Goal: Information Seeking & Learning: Learn about a topic

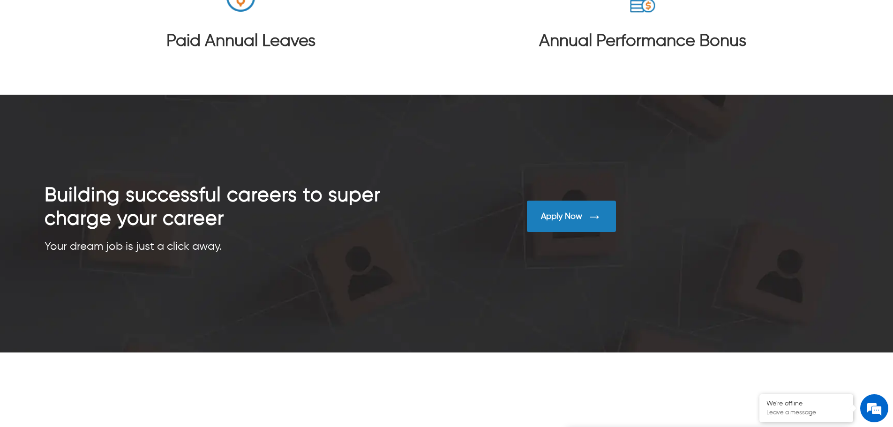
scroll to position [2214, 0]
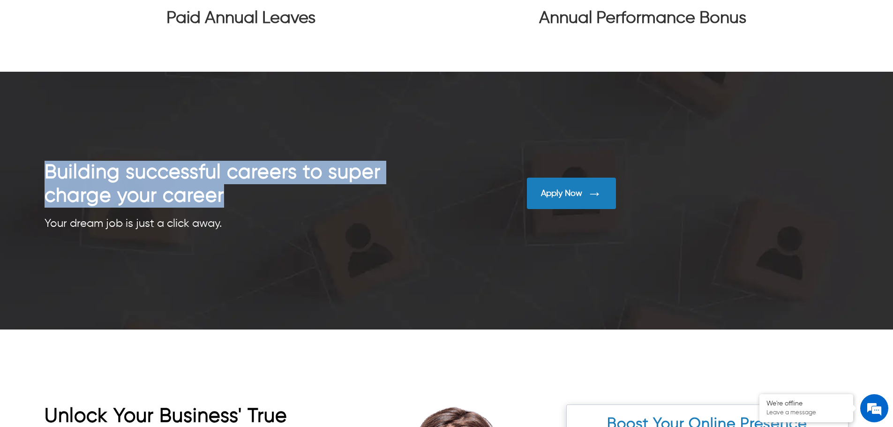
drag, startPoint x: 12, startPoint y: 158, endPoint x: 363, endPoint y: 198, distance: 352.9
click at [363, 198] on div "Building successful careers to super charge your career Your dream job is just …" at bounding box center [446, 201] width 893 height 258
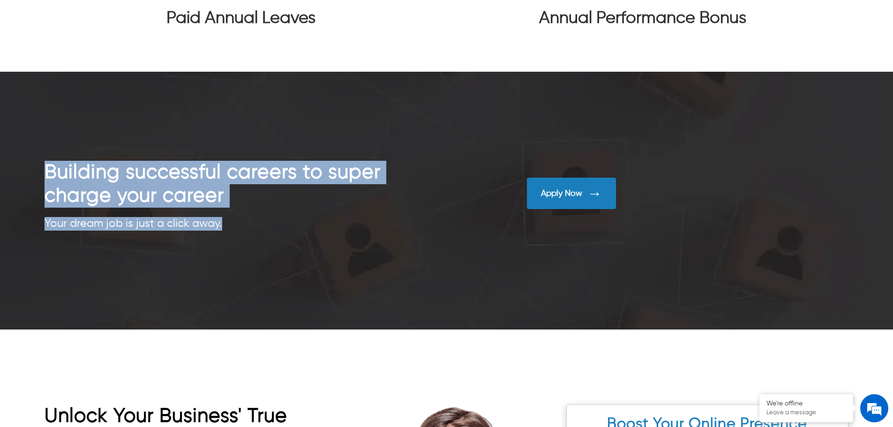
drag, startPoint x: 8, startPoint y: 205, endPoint x: 232, endPoint y: 222, distance: 224.3
click at [232, 222] on div "Building successful careers to super charge your career Your dream job is just …" at bounding box center [446, 201] width 893 height 258
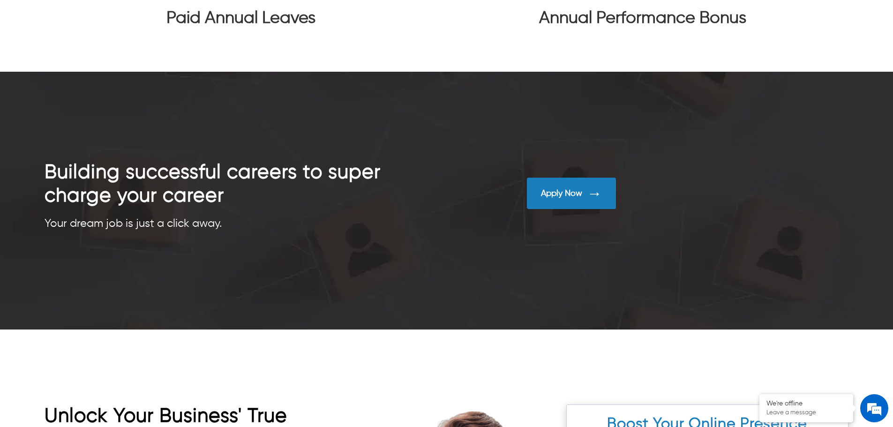
click at [322, 37] on div "Paid Annual Leaves" at bounding box center [240, 4] width 241 height 95
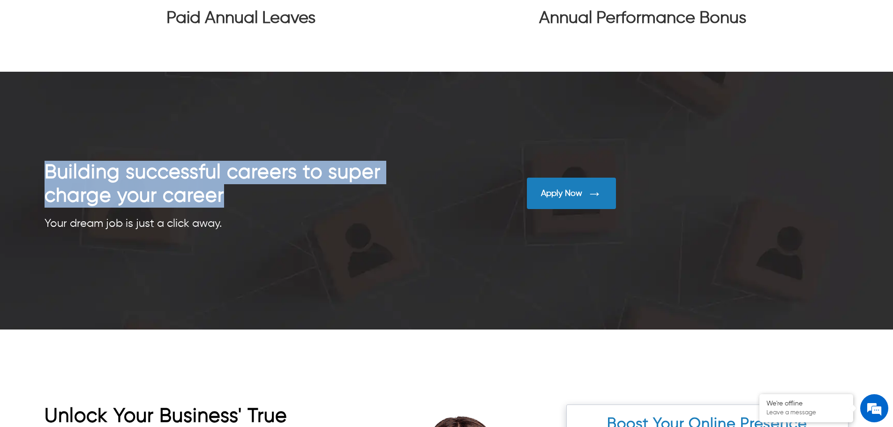
drag, startPoint x: 26, startPoint y: 166, endPoint x: 257, endPoint y: 194, distance: 233.3
click at [257, 194] on div "Building successful careers to super charge your career Your dream job is just …" at bounding box center [446, 201] width 893 height 258
copy div "Building successful careers to super charge your career"
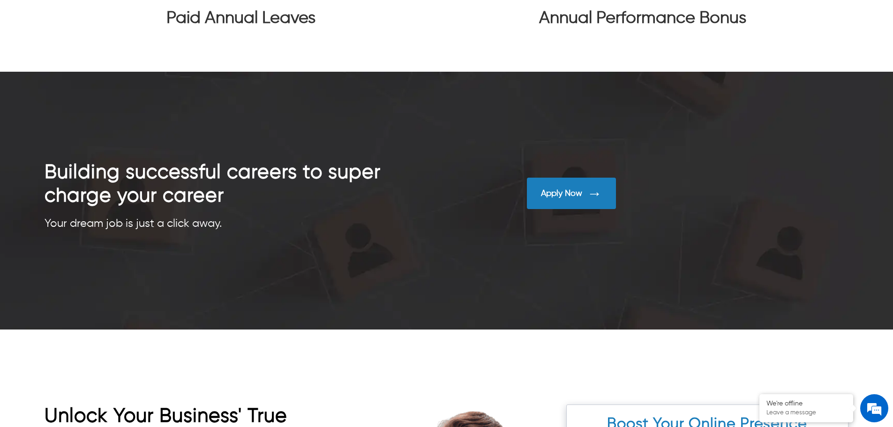
click at [353, 228] on div "Your dream job is just a click away." at bounding box center [246, 224] width 402 height 14
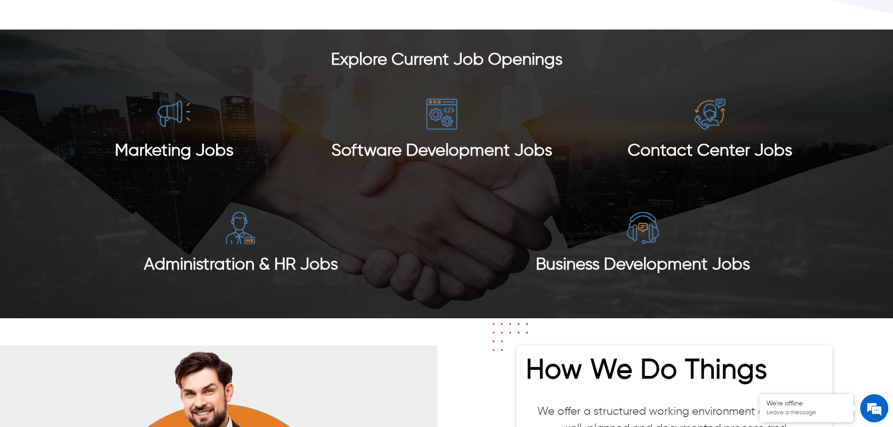
scroll to position [855, 0]
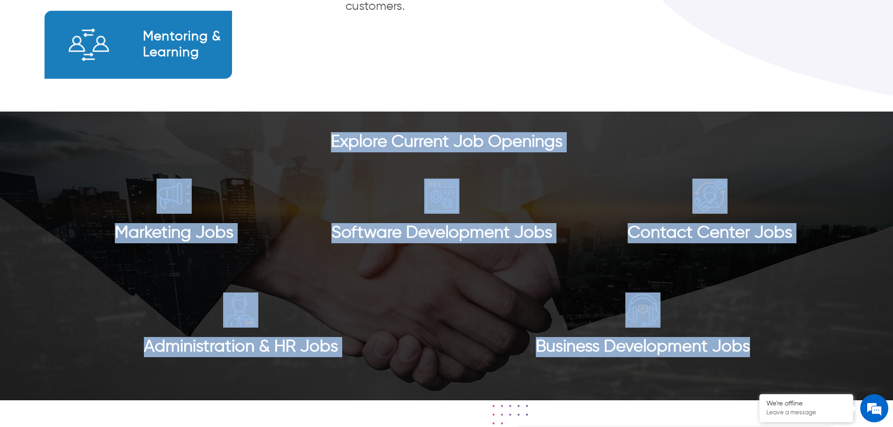
drag, startPoint x: 324, startPoint y: 146, endPoint x: 818, endPoint y: 350, distance: 534.1
click at [818, 350] on div "Explore Current Job Openings Marketing Jobs Software Development Jobs Contact C…" at bounding box center [446, 256] width 893 height 289
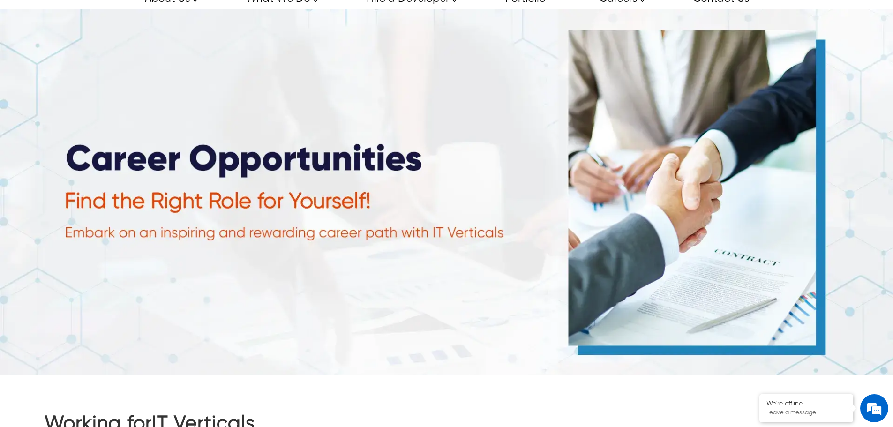
scroll to position [0, 0]
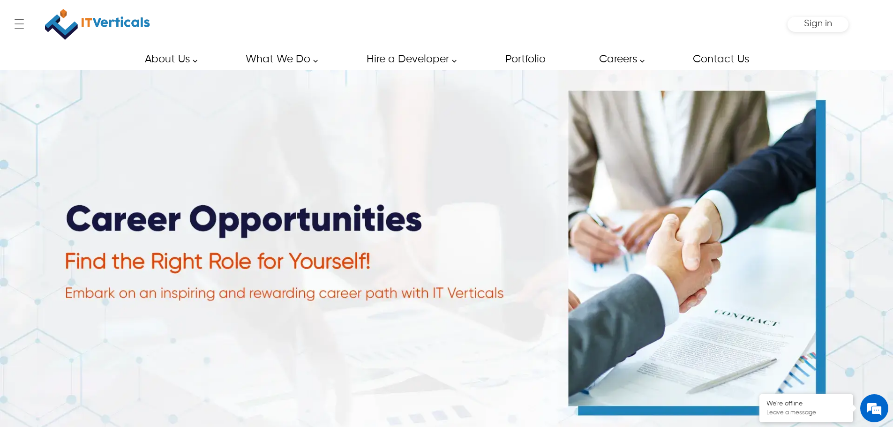
click at [154, 45] on div "← Menu Startup Solutions Software Development Digital Marketing Services IT Sta…" at bounding box center [447, 24] width 804 height 49
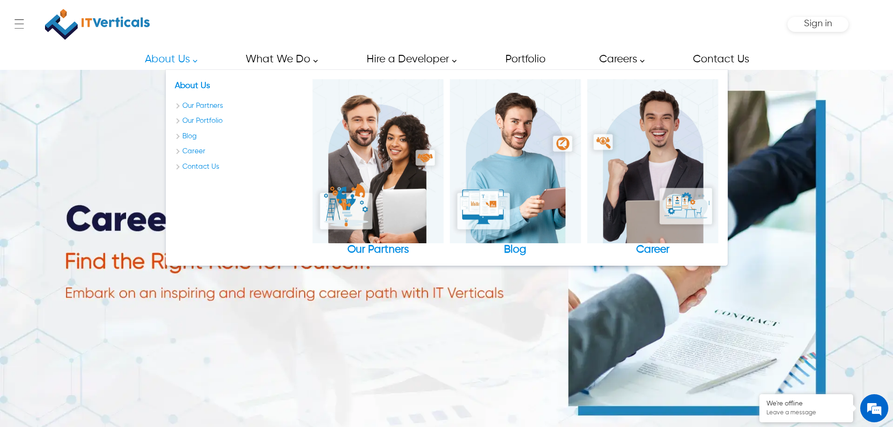
click at [160, 61] on link "About Us" at bounding box center [168, 59] width 68 height 21
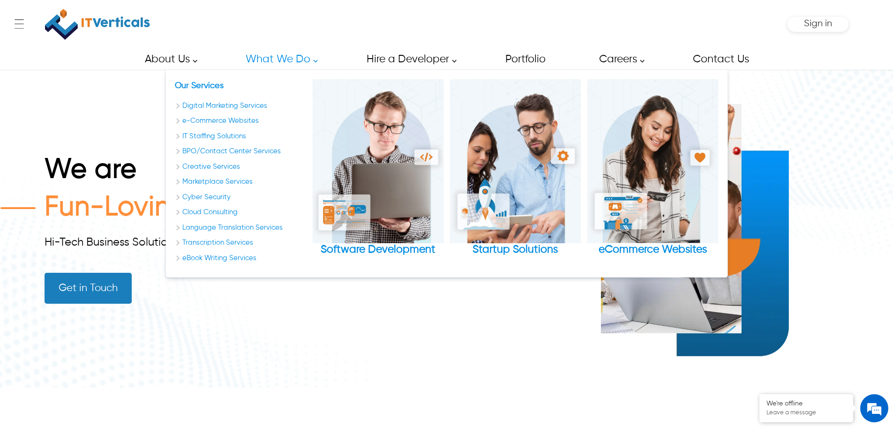
click at [276, 50] on link "What We Do" at bounding box center [279, 59] width 88 height 21
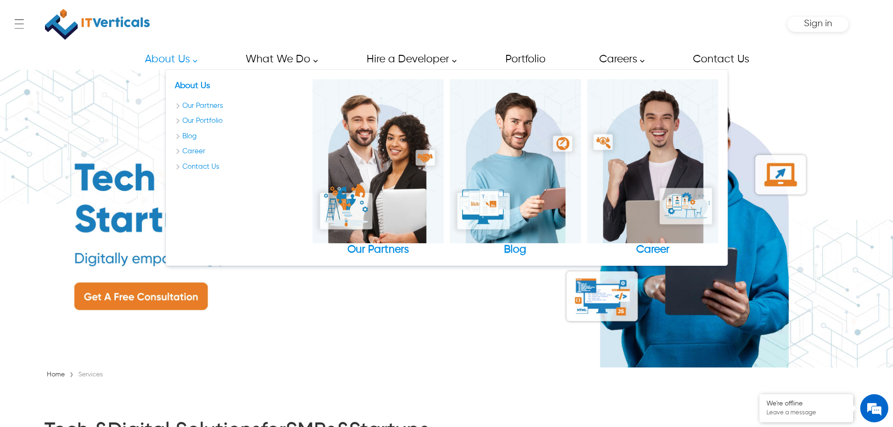
click at [110, 24] on img at bounding box center [97, 24] width 105 height 39
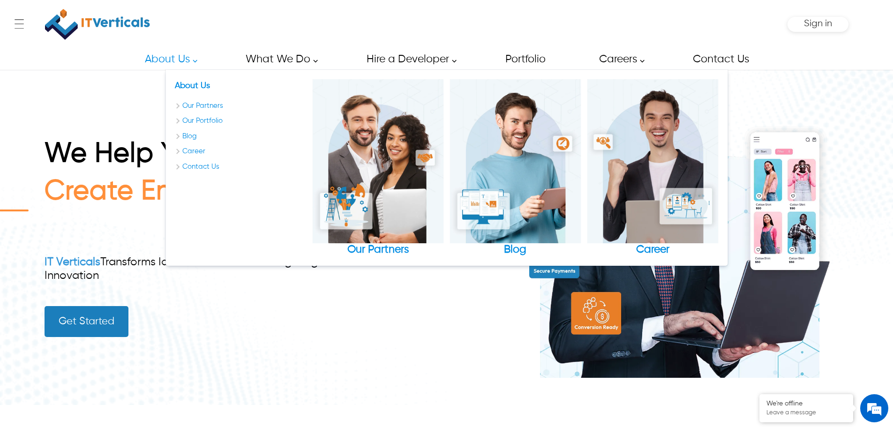
click at [176, 61] on link "About Us" at bounding box center [168, 59] width 68 height 21
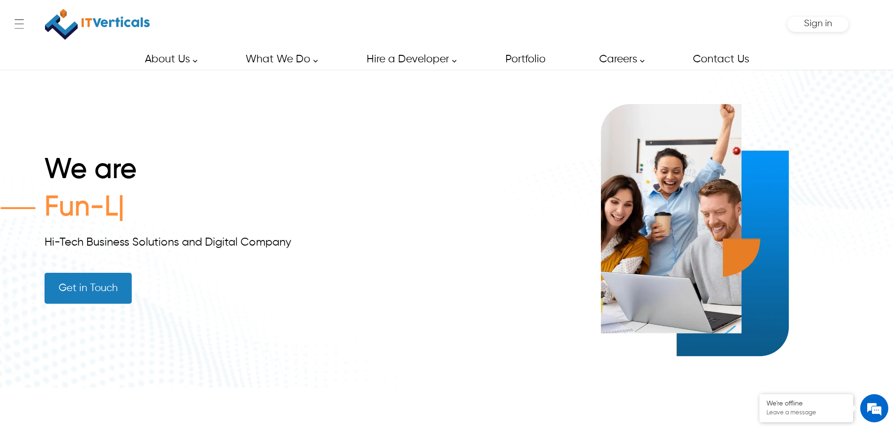
click at [503, 295] on div "We are Fun-L Hi-Tech Business Solutions and Digital Company Get in Touch" at bounding box center [447, 229] width 804 height 318
click at [404, 362] on div "We are Fun-Loving Hi-Tech Business Solutions and Digital Company Get in Touch" at bounding box center [447, 229] width 804 height 318
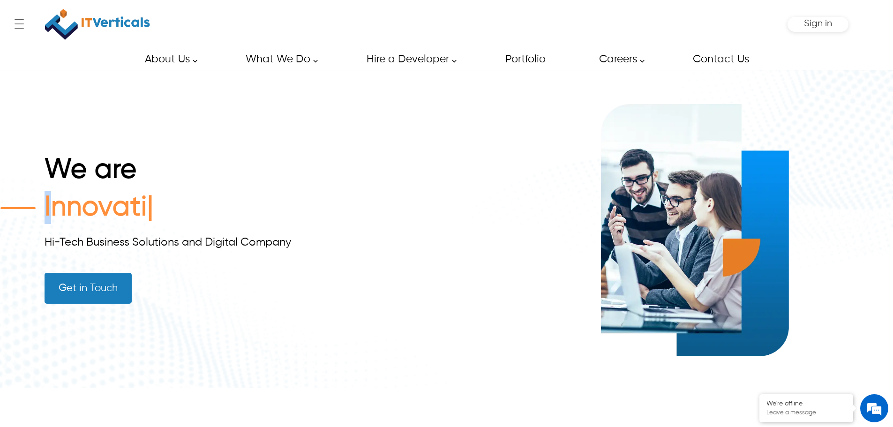
drag, startPoint x: 191, startPoint y: 206, endPoint x: 52, endPoint y: 206, distance: 139.2
click at [52, 206] on div "Innovati" at bounding box center [266, 208] width 442 height 35
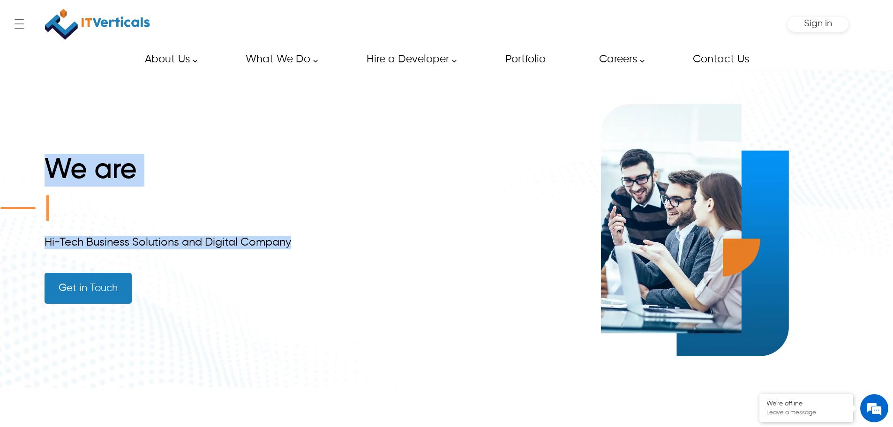
drag, startPoint x: 57, startPoint y: 168, endPoint x: 306, endPoint y: 239, distance: 258.4
click at [306, 239] on div "We are Hi-Tech Business Solutions and Digital Company Get in Touch" at bounding box center [446, 229] width 893 height 318
copy div "We are Fu Hi-Tech Business Solutions and Digital Company"
click at [60, 230] on div "We are In Hi-Tech Business Solutions and Digital Company Get in Touch" at bounding box center [266, 229] width 442 height 150
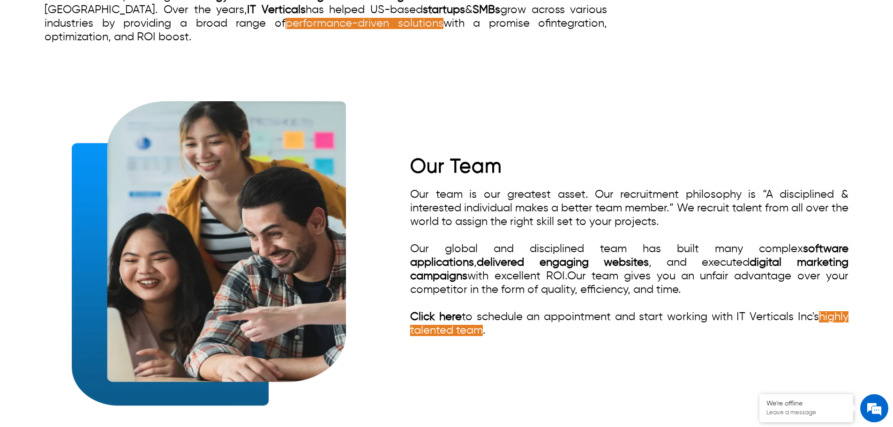
scroll to position [609, 0]
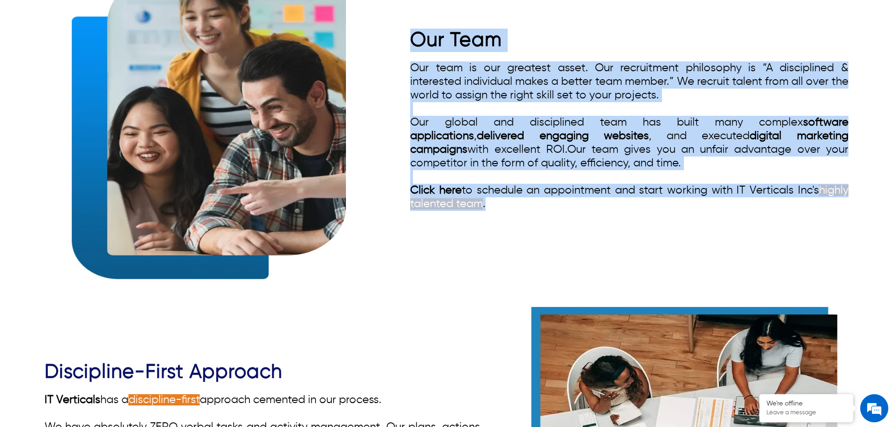
drag, startPoint x: 399, startPoint y: 17, endPoint x: 538, endPoint y: 197, distance: 227.7
click at [538, 197] on div "Our Team Our team is our greatest asset. Our recruitment philosophy is “A disci…" at bounding box center [447, 125] width 804 height 328
copy div "Our Team Our team is our greatest asset. Our recruitment philosophy is “A disci…"
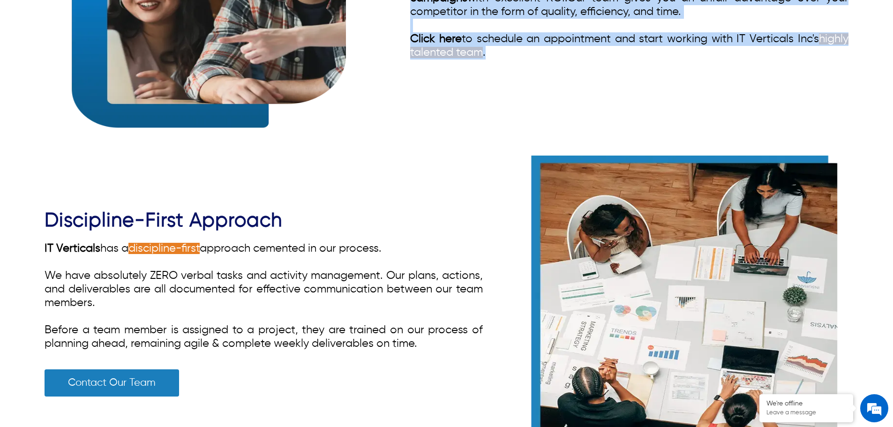
scroll to position [797, 0]
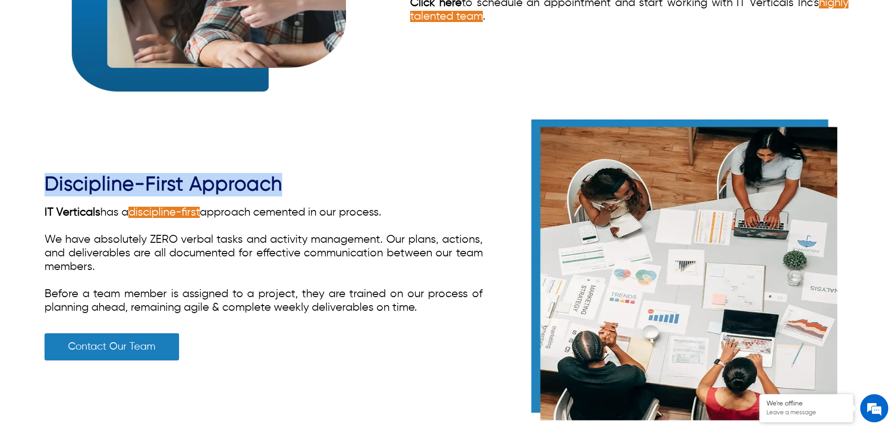
drag, startPoint x: 290, startPoint y: 155, endPoint x: 19, endPoint y: 164, distance: 271.6
click at [19, 164] on div "Discipline-First Approach IT Verticals has a discipline-first approach cemented…" at bounding box center [446, 272] width 893 height 328
copy span "Discipline-First Approach"
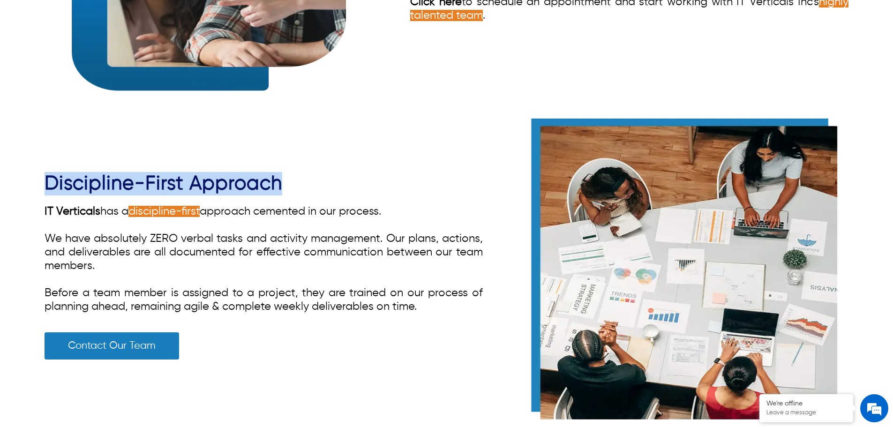
scroll to position [844, 0]
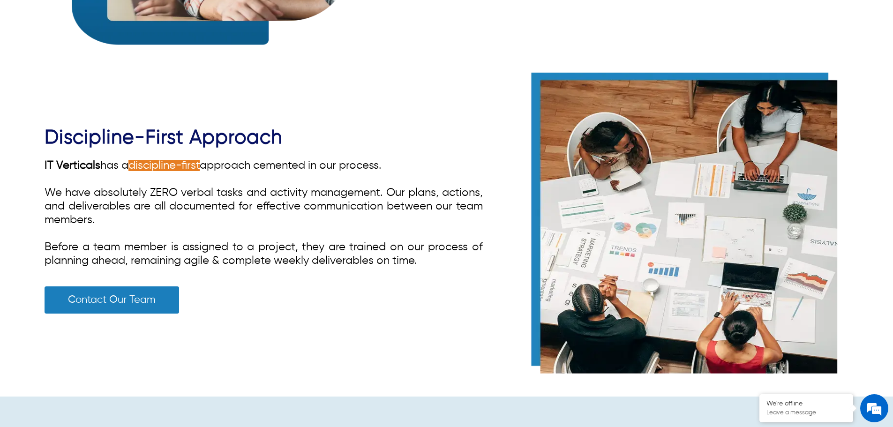
click at [33, 150] on div "Discipline-First Approach IT Verticals has a discipline-first approach cemented…" at bounding box center [446, 225] width 893 height 328
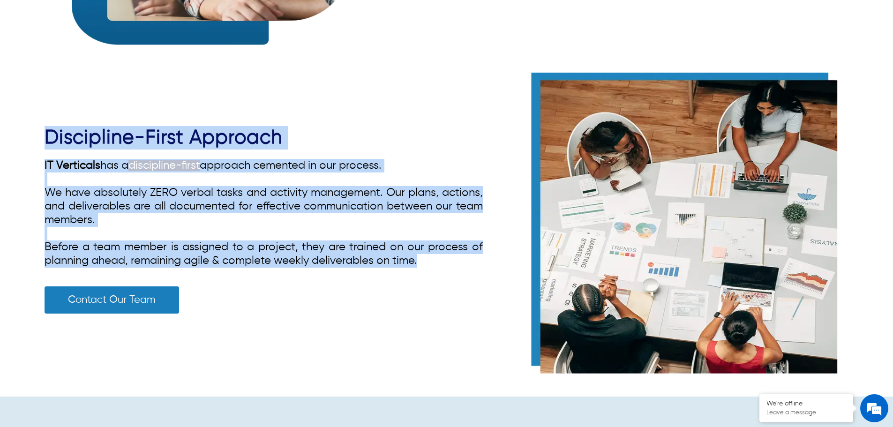
drag, startPoint x: 32, startPoint y: 115, endPoint x: 425, endPoint y: 266, distance: 421.3
click at [425, 266] on div "Discipline-First Approach IT Verticals has a discipline-first approach cemented…" at bounding box center [446, 225] width 893 height 328
copy div "Discipline-First Approach IT Verticals has a discipline-first approach cemented…"
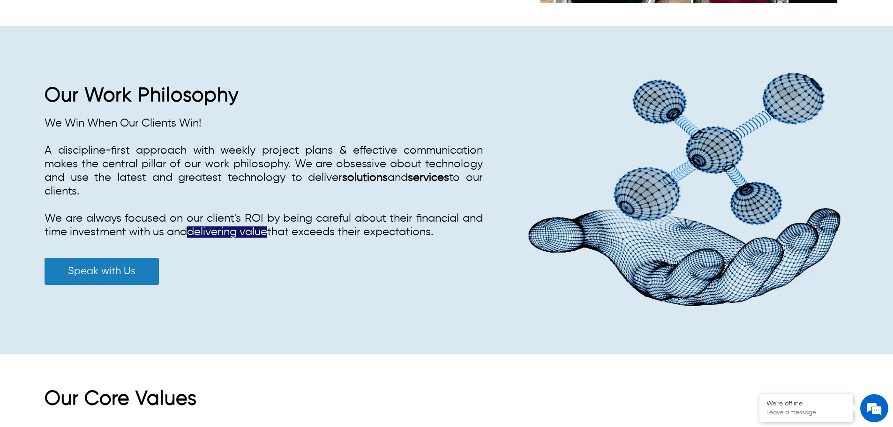
scroll to position [1219, 0]
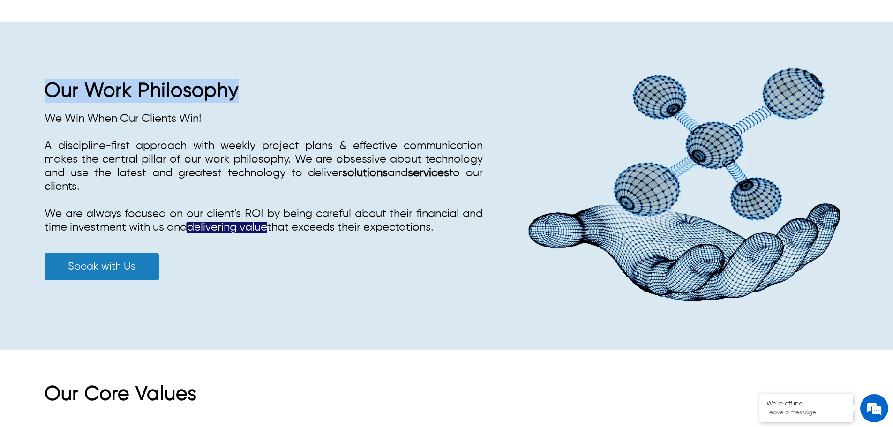
drag, startPoint x: 52, startPoint y: 75, endPoint x: 242, endPoint y: 69, distance: 190.4
click at [242, 79] on h2 "Our Work Philosophy" at bounding box center [264, 90] width 438 height 23
copy span "Our Work Philosophy"
click at [71, 113] on span "We Win When Our Clients Win!" at bounding box center [123, 118] width 157 height 11
drag, startPoint x: 45, startPoint y: 71, endPoint x: 470, endPoint y: 224, distance: 451.9
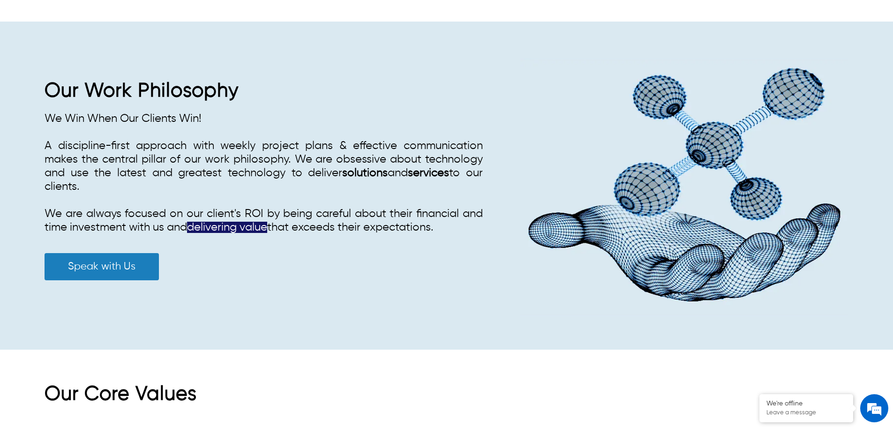
click at [470, 224] on div "Our Work Philosophy We Win When Our Clients Win! A discipline-first approach wi…" at bounding box center [264, 185] width 438 height 212
copy div "Our Work Philosophy We Win When Our Clients Win! A discipline-first approach wi…"
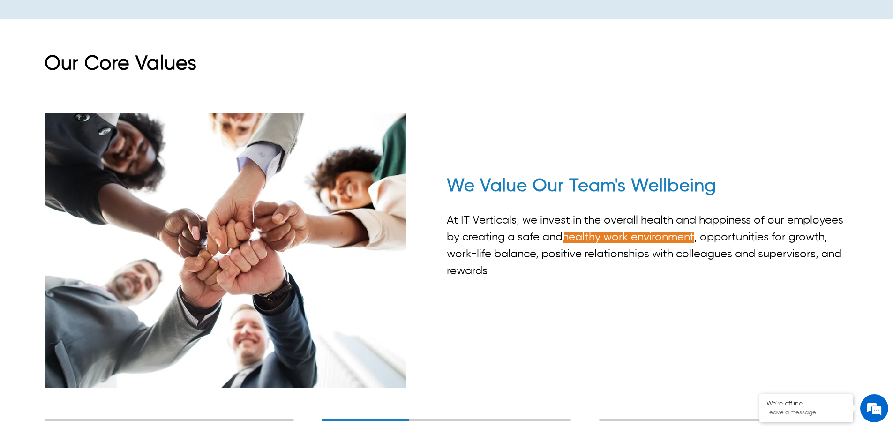
scroll to position [1547, 0]
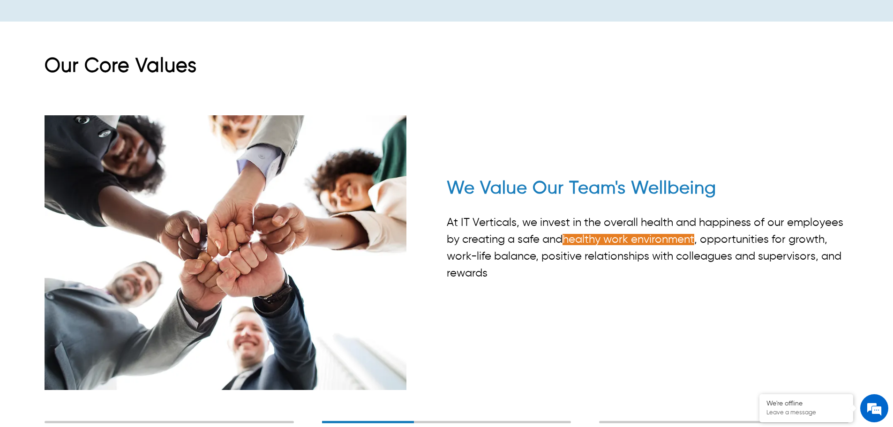
click at [445, 98] on div "Our Core Values We Value Long Term Relationships We aim to establish a long-ter…" at bounding box center [446, 261] width 893 height 414
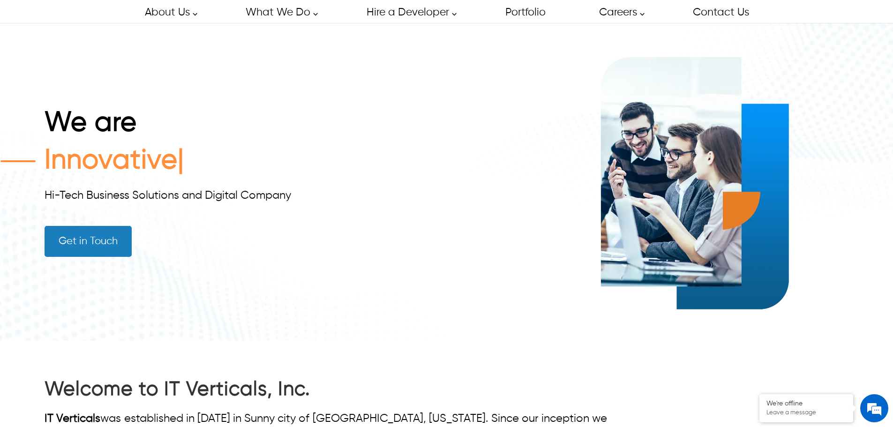
scroll to position [0, 0]
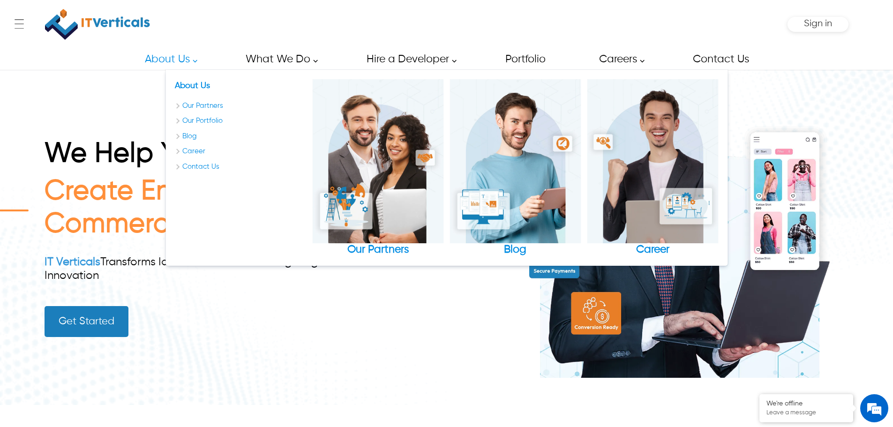
click at [145, 51] on link "About Us" at bounding box center [168, 59] width 68 height 21
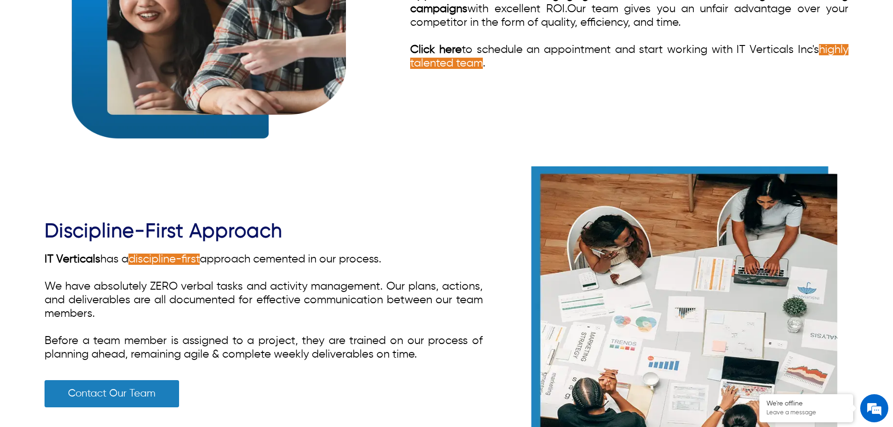
scroll to position [1031, 0]
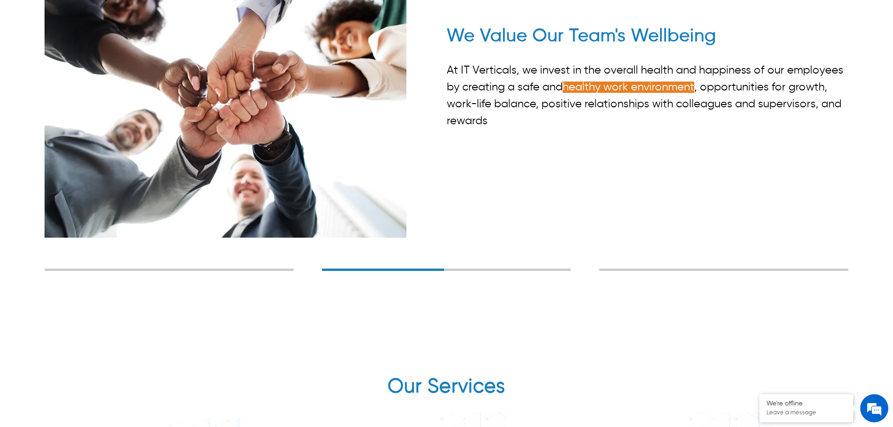
scroll to position [1875, 0]
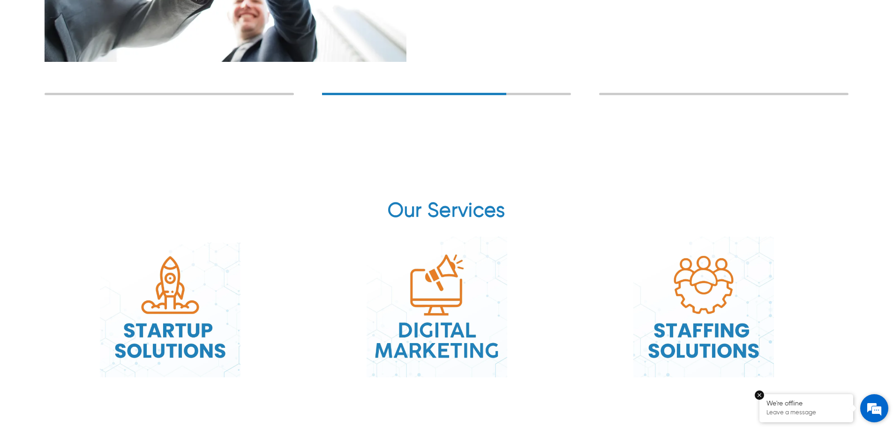
click at [763, 397] on em at bounding box center [759, 395] width 9 height 9
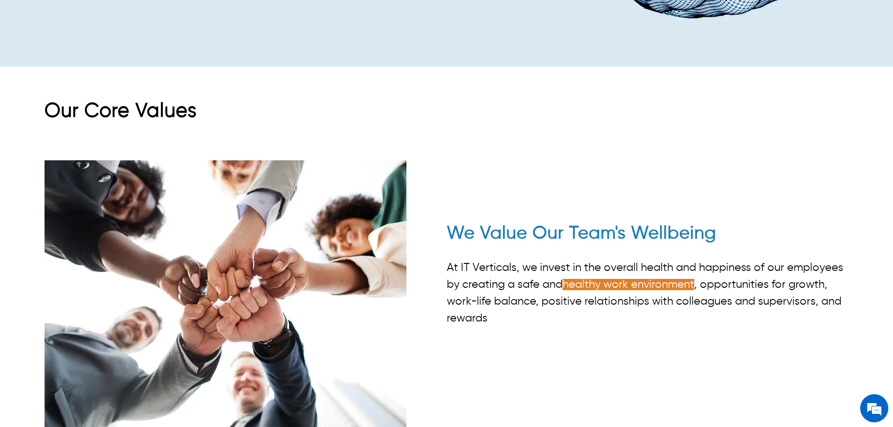
scroll to position [1500, 0]
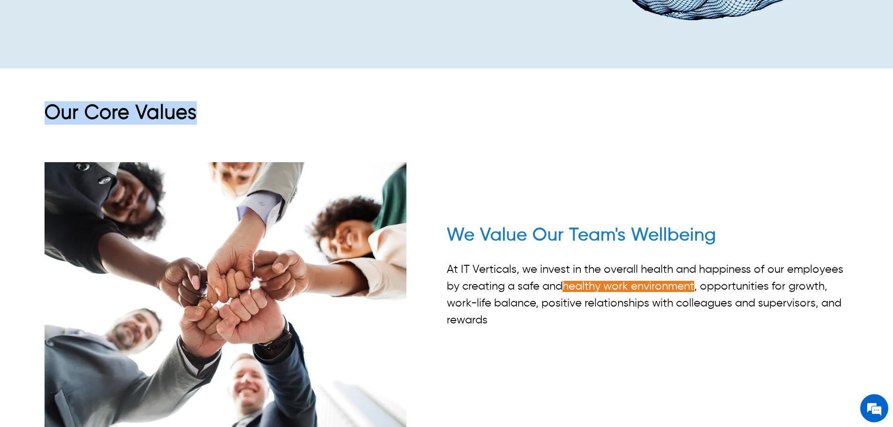
drag, startPoint x: 195, startPoint y: 98, endPoint x: 31, endPoint y: 92, distance: 163.7
click at [31, 101] on div "Our Core Values We Value Long Term Relationships We aim to establish a long-ter…" at bounding box center [446, 308] width 893 height 414
copy h1 "Our Core Values"
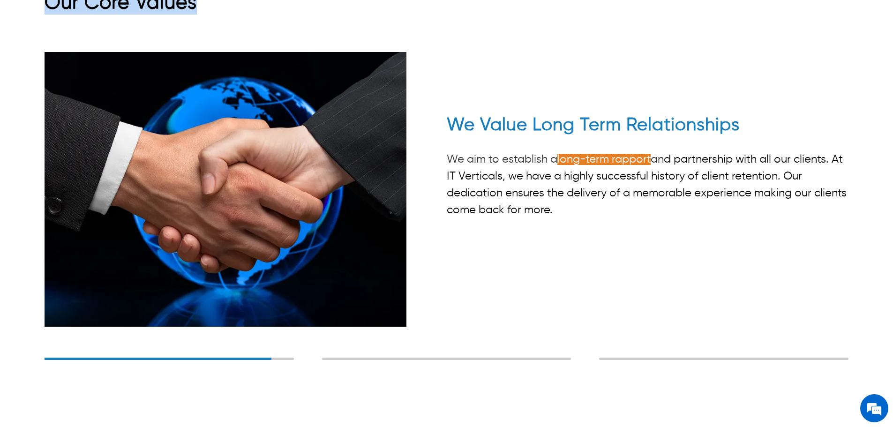
scroll to position [1594, 0]
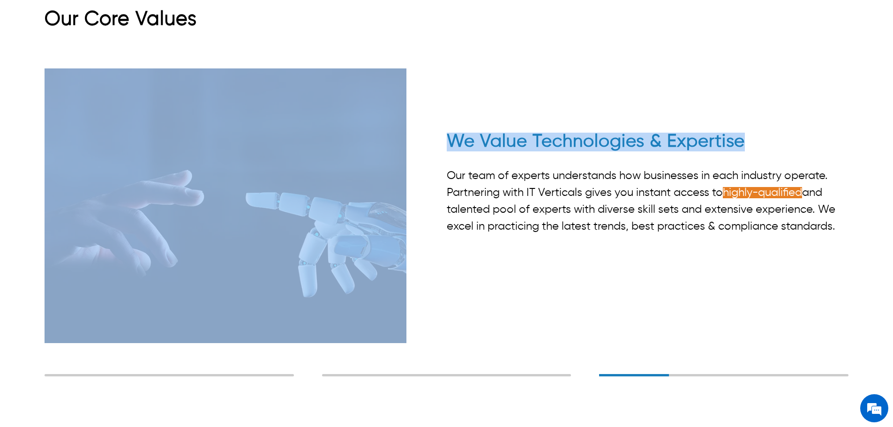
drag, startPoint x: 459, startPoint y: 126, endPoint x: 748, endPoint y: 129, distance: 289.3
click at [748, 129] on div "We Value Long Term Relationships We aim to establish a long-term rapport an d p…" at bounding box center [447, 221] width 804 height 306
click at [724, 133] on h2 "We Value Technologies & Expertise" at bounding box center [648, 144] width 402 height 23
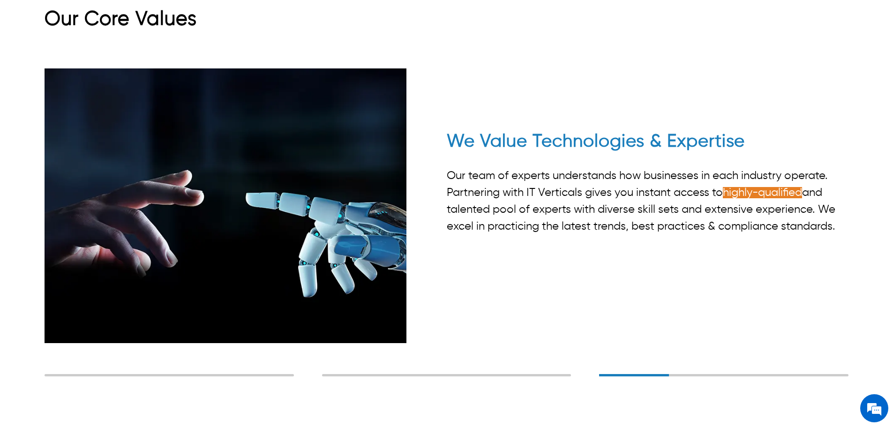
click at [697, 133] on h2 "We Value Technologies & Expertise" at bounding box center [648, 144] width 402 height 23
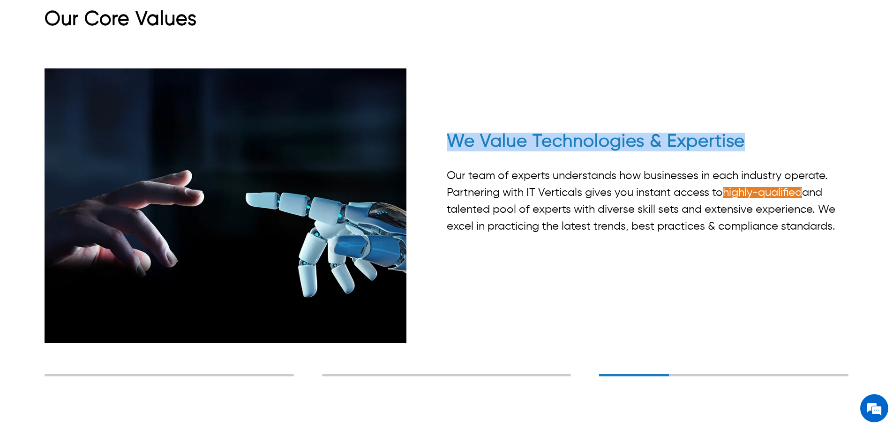
click at [697, 133] on h2 "We Value Technologies & Expertise" at bounding box center [648, 144] width 402 height 23
copy h2 "We Value Technologies & Expertise"
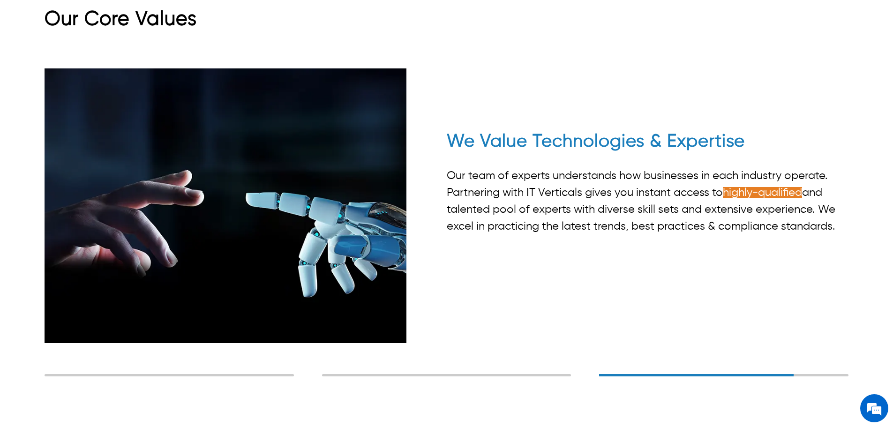
click at [623, 189] on span "Our team of experts understands how businesses in each industry operate. Partne…" at bounding box center [641, 201] width 389 height 62
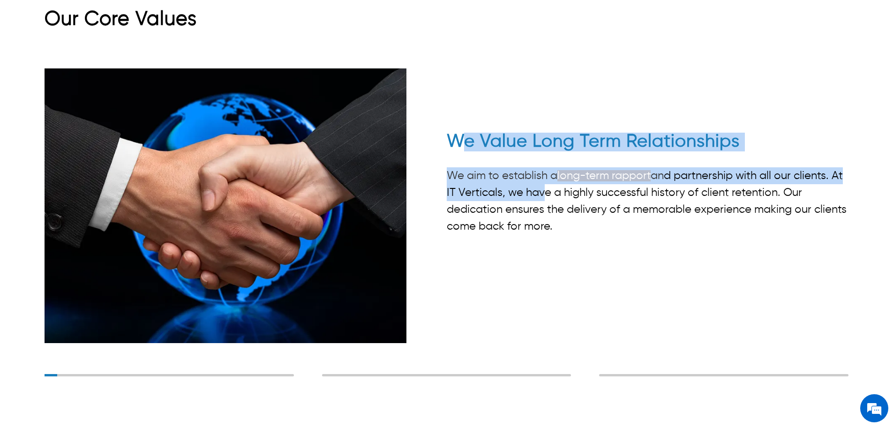
drag, startPoint x: 464, startPoint y: 127, endPoint x: 560, endPoint y: 181, distance: 110.4
click at [560, 181] on div "We Value Long Term Relationships We aim to establish a long-term rapport an d p…" at bounding box center [648, 157] width 402 height 178
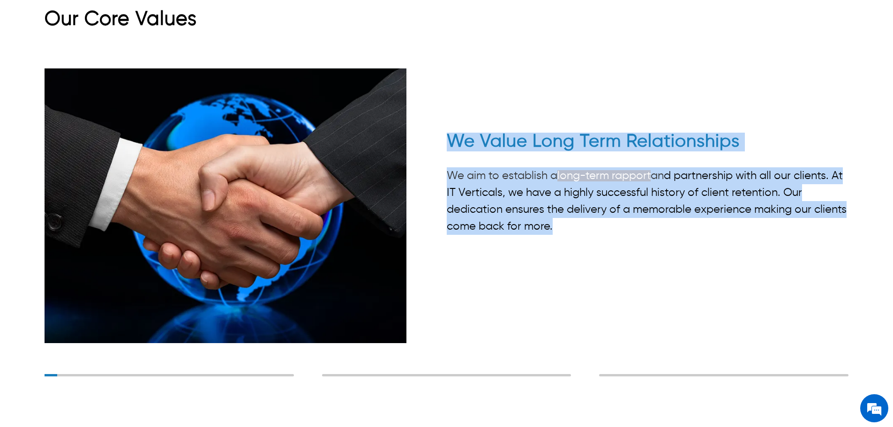
drag, startPoint x: 448, startPoint y: 128, endPoint x: 562, endPoint y: 218, distance: 145.2
click at [562, 218] on div "We Value Long Term Relationships We aim to establish a long-term rapport an d p…" at bounding box center [648, 157] width 402 height 178
copy div "We Value Long Term Relationships We aim to establish a long-term rapport an d p…"
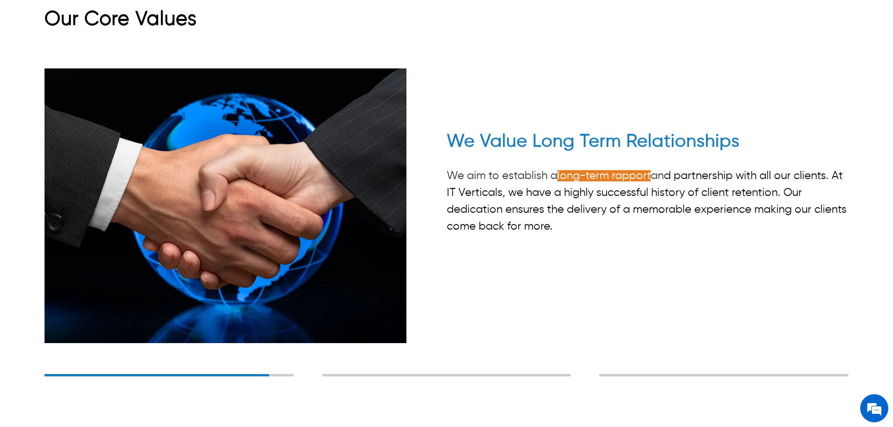
click at [542, 301] on div "We Value Long Term Relationships We aim to establish a long-term rapport an d p…" at bounding box center [447, 221] width 804 height 306
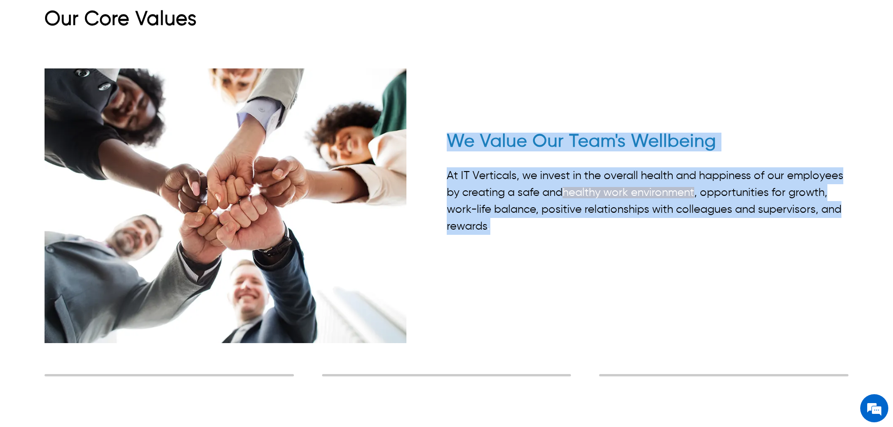
drag, startPoint x: 452, startPoint y: 127, endPoint x: 525, endPoint y: 214, distance: 113.5
click at [525, 214] on div "We Value Our Team's Wellbeing At IT Verticals, we invest in the overall health …" at bounding box center [648, 157] width 402 height 178
copy div "We Value Our Team's Wellbeing At IT Verticals, we invest in the overall health …"
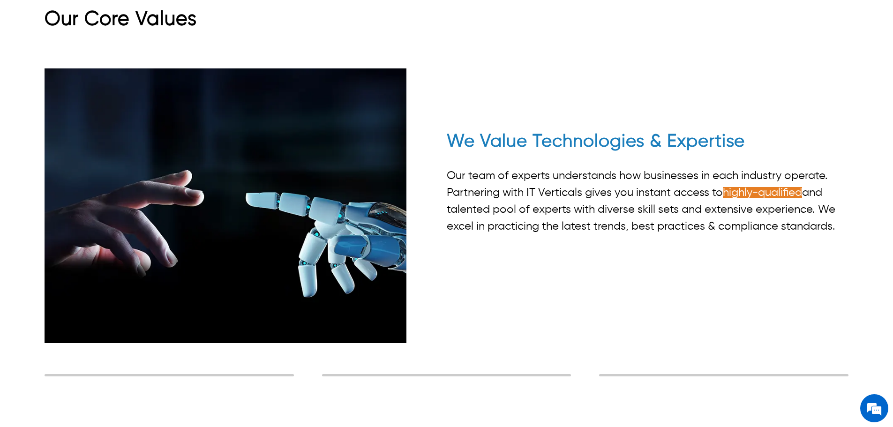
click at [589, 133] on h2 "We Value Technologies & Expertise" at bounding box center [648, 144] width 402 height 23
drag, startPoint x: 453, startPoint y: 127, endPoint x: 837, endPoint y: 213, distance: 394.0
click at [837, 213] on div "We Value Technologies & Expertise Our team of experts understands how businesse…" at bounding box center [648, 157] width 402 height 178
copy div "We Value Technologies & Expertise Our team of experts understands how businesse…"
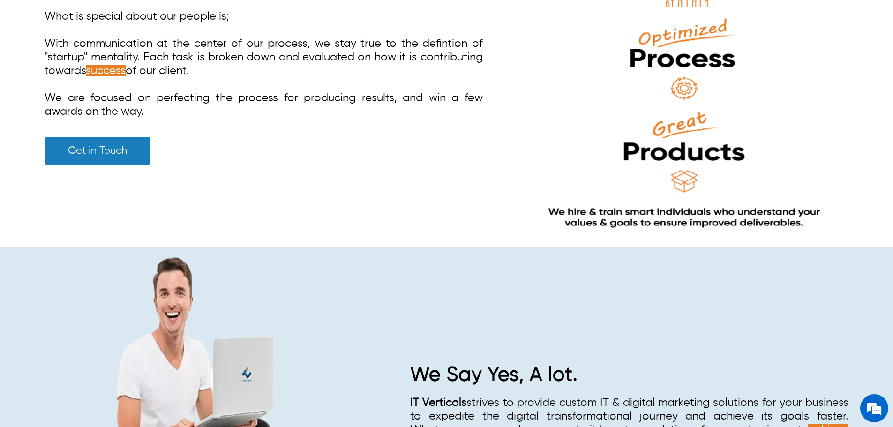
scroll to position [2672, 0]
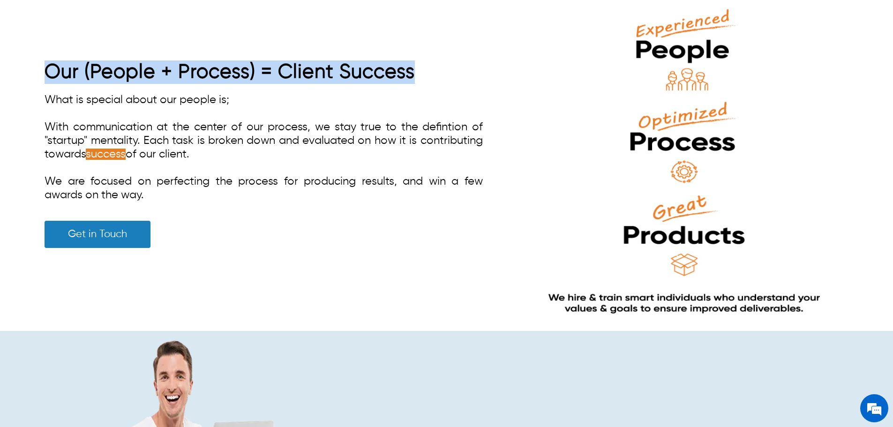
drag, startPoint x: 425, startPoint y: 49, endPoint x: 45, endPoint y: 49, distance: 380.7
click at [45, 60] on h2 "Our (People + Process) = Client Success" at bounding box center [264, 71] width 438 height 23
copy h2 "Our (People + Process) = Client Success"
